Goal: Transaction & Acquisition: Purchase product/service

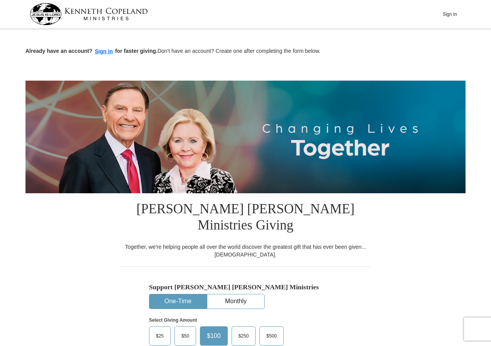
scroll to position [154, 0]
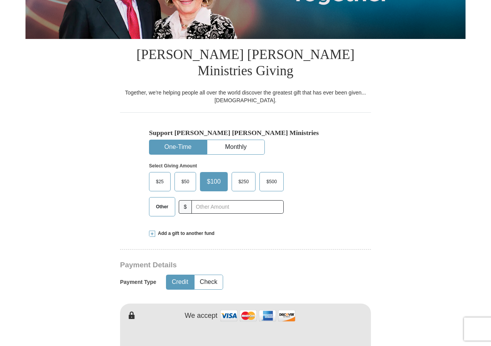
click at [185, 176] on span "$50" at bounding box center [185, 182] width 15 height 12
click at [0, 0] on input "$50" at bounding box center [0, 0] width 0 height 0
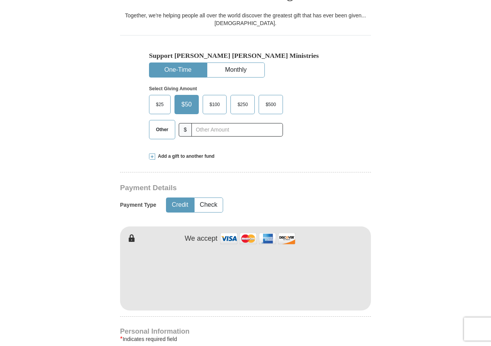
scroll to position [347, 0]
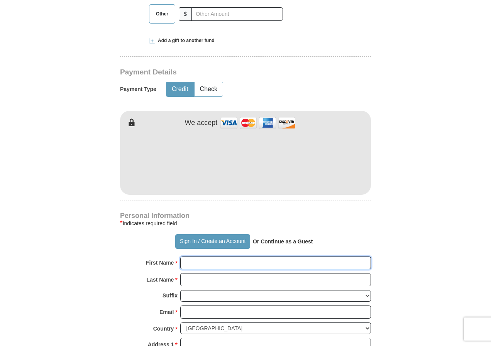
click at [235, 257] on input "First Name *" at bounding box center [275, 263] width 191 height 13
type input "[PERSON_NAME]"
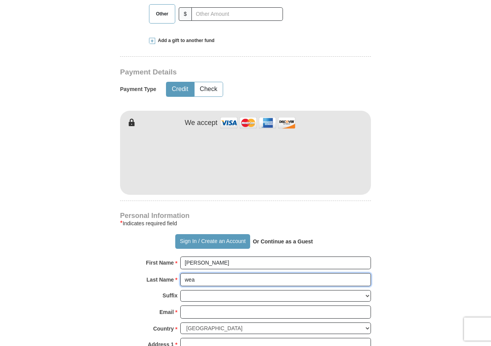
type input "wea"
drag, startPoint x: 232, startPoint y: 244, endPoint x: 112, endPoint y: 254, distance: 120.4
click at [112, 254] on form "Already have an account? Sign in for faster giving. Don't have an account? Crea…" at bounding box center [245, 168] width 440 height 968
type input "[PERSON_NAME]"
type input "Q"
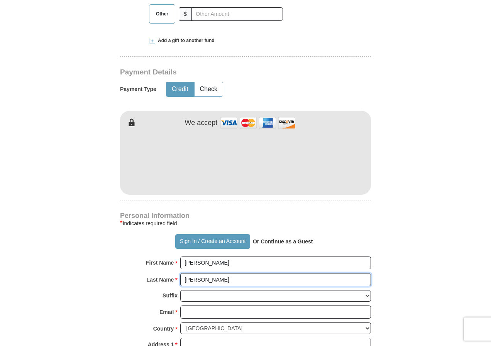
type input "[PERSON_NAME]"
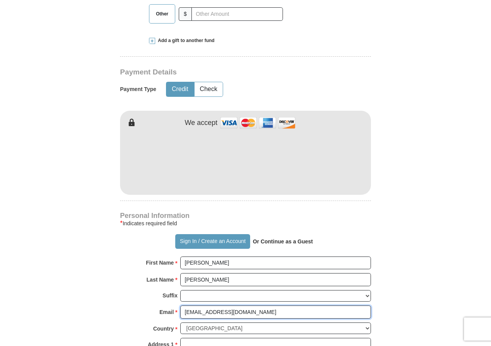
type input "[EMAIL_ADDRESS][DOMAIN_NAME]"
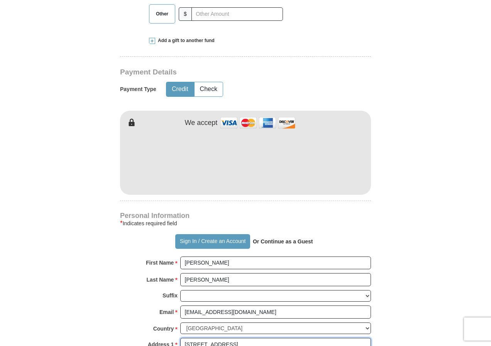
type input "[STREET_ADDRESS]"
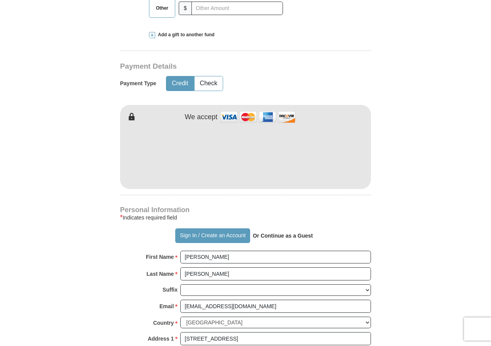
scroll to position [537, 0]
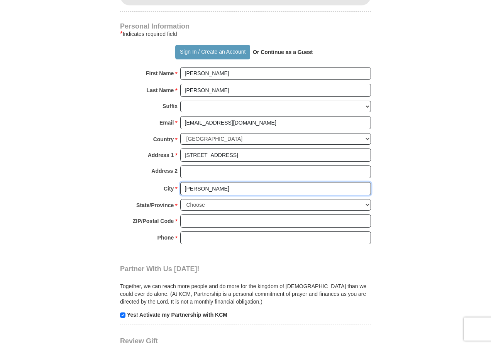
type input "[PERSON_NAME]"
select select "OK"
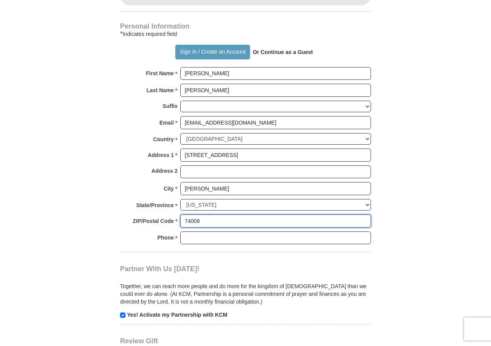
type input "74008"
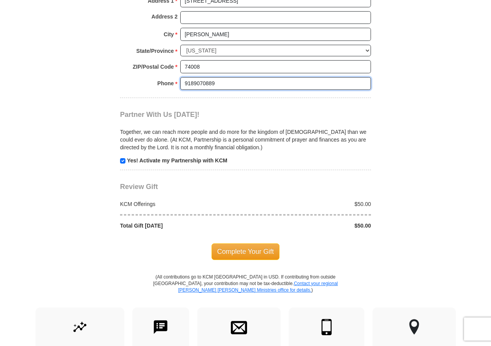
scroll to position [730, 0]
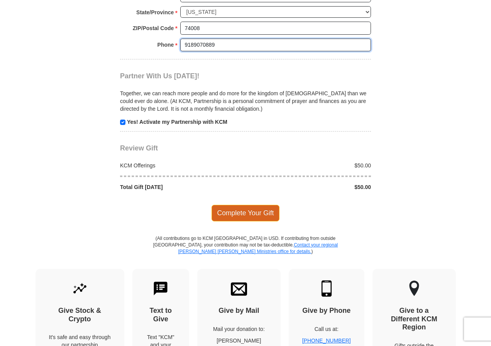
type input "9189070889"
click at [256, 205] on span "Complete Your Gift" at bounding box center [245, 213] width 68 height 16
